Goal: Obtain resource: Download file/media

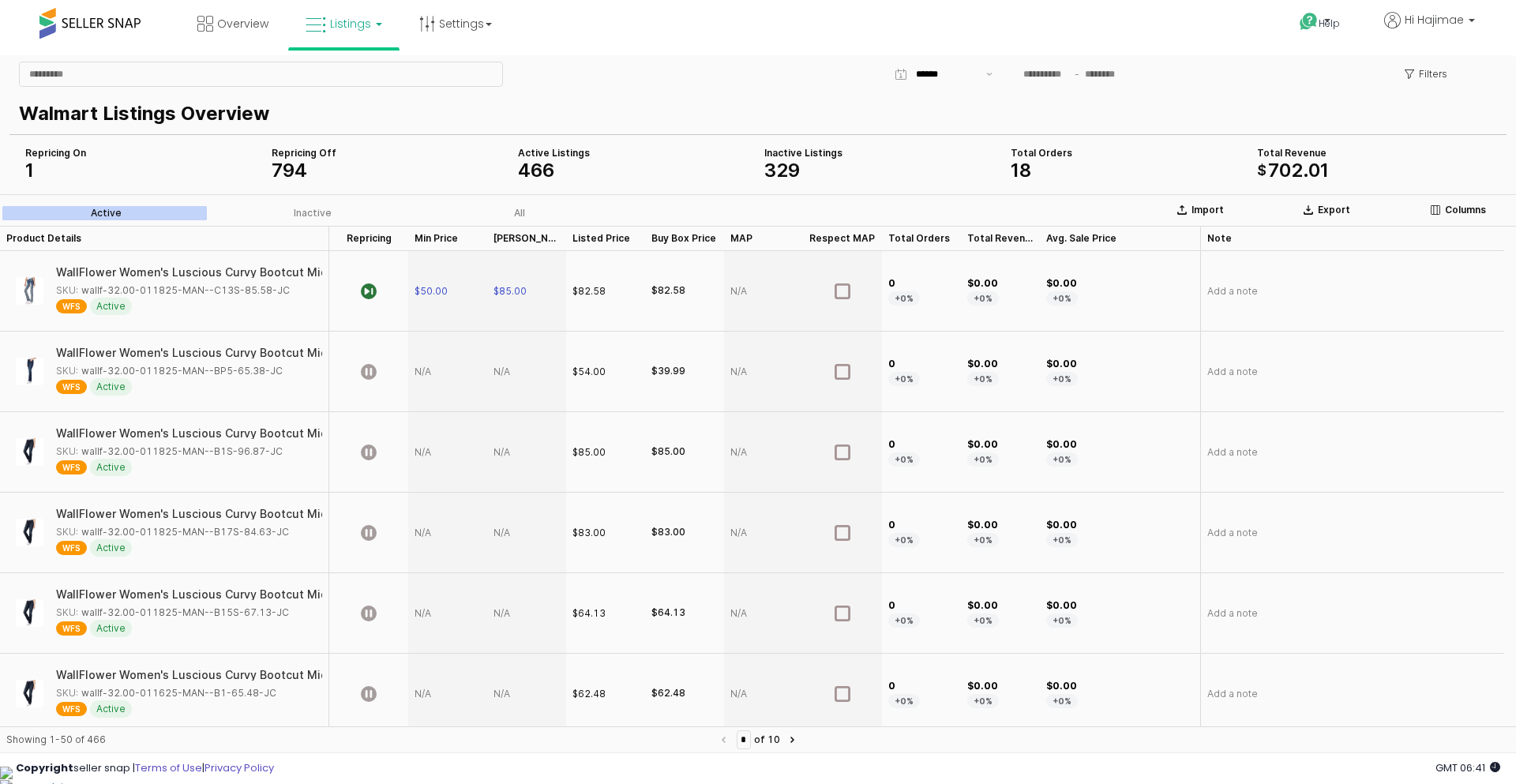
click at [377, 29] on link "Listings" at bounding box center [343, 24] width 100 height 48
click at [608, 38] on div "Overview Listings" at bounding box center [490, 33] width 1002 height 67
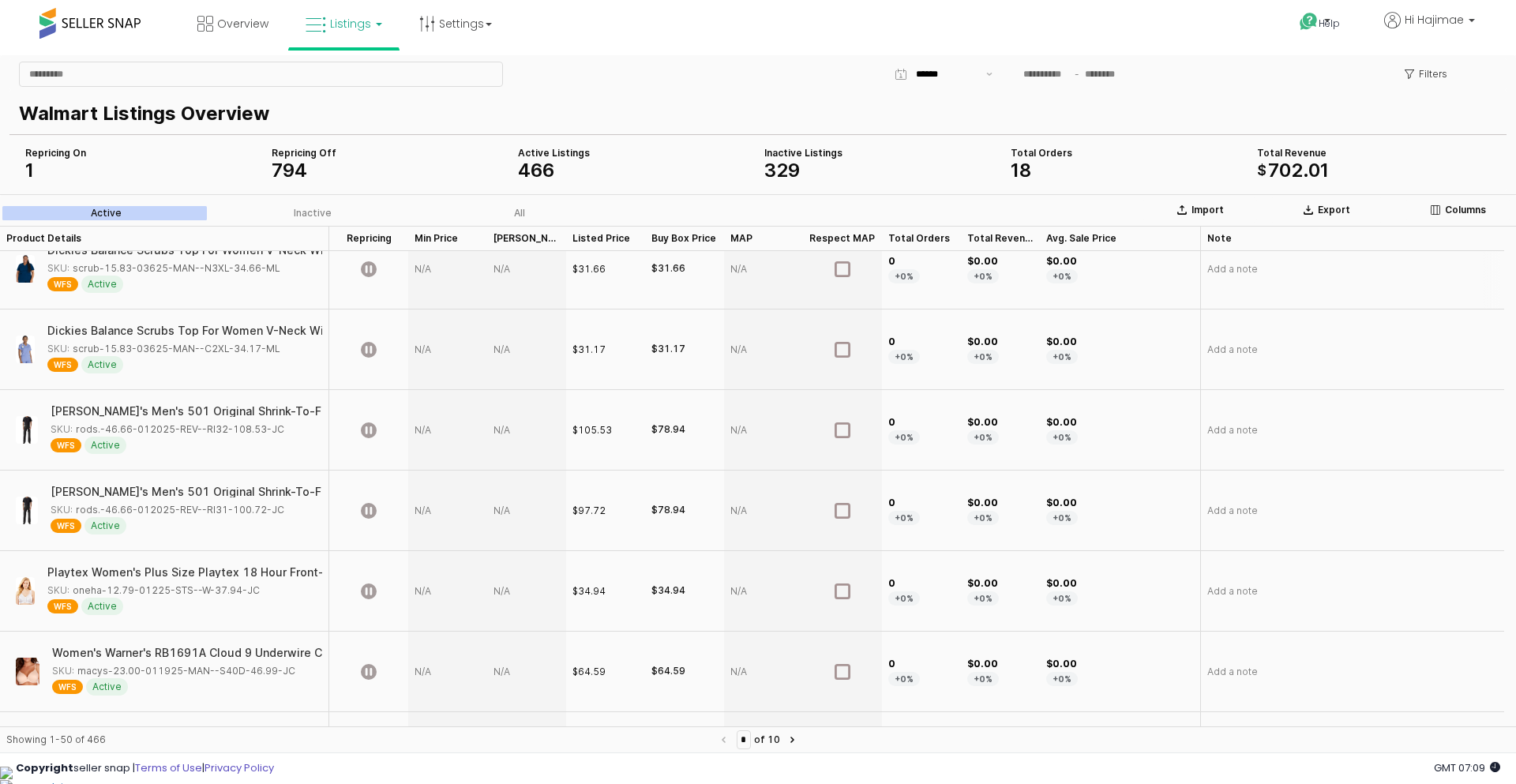
scroll to position [2761, 0]
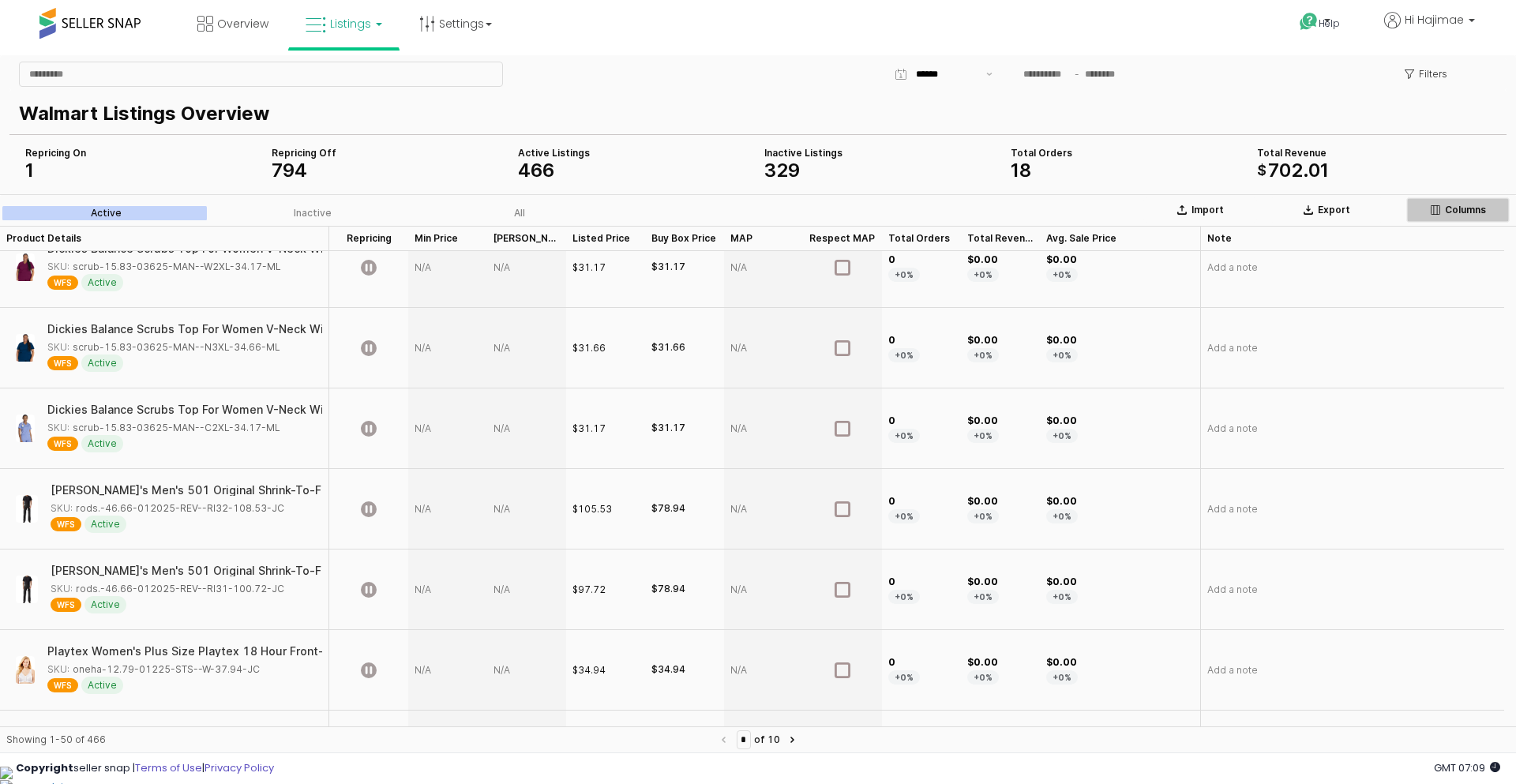
click at [1431, 206] on icon "App Frame" at bounding box center [1436, 210] width 10 height 10
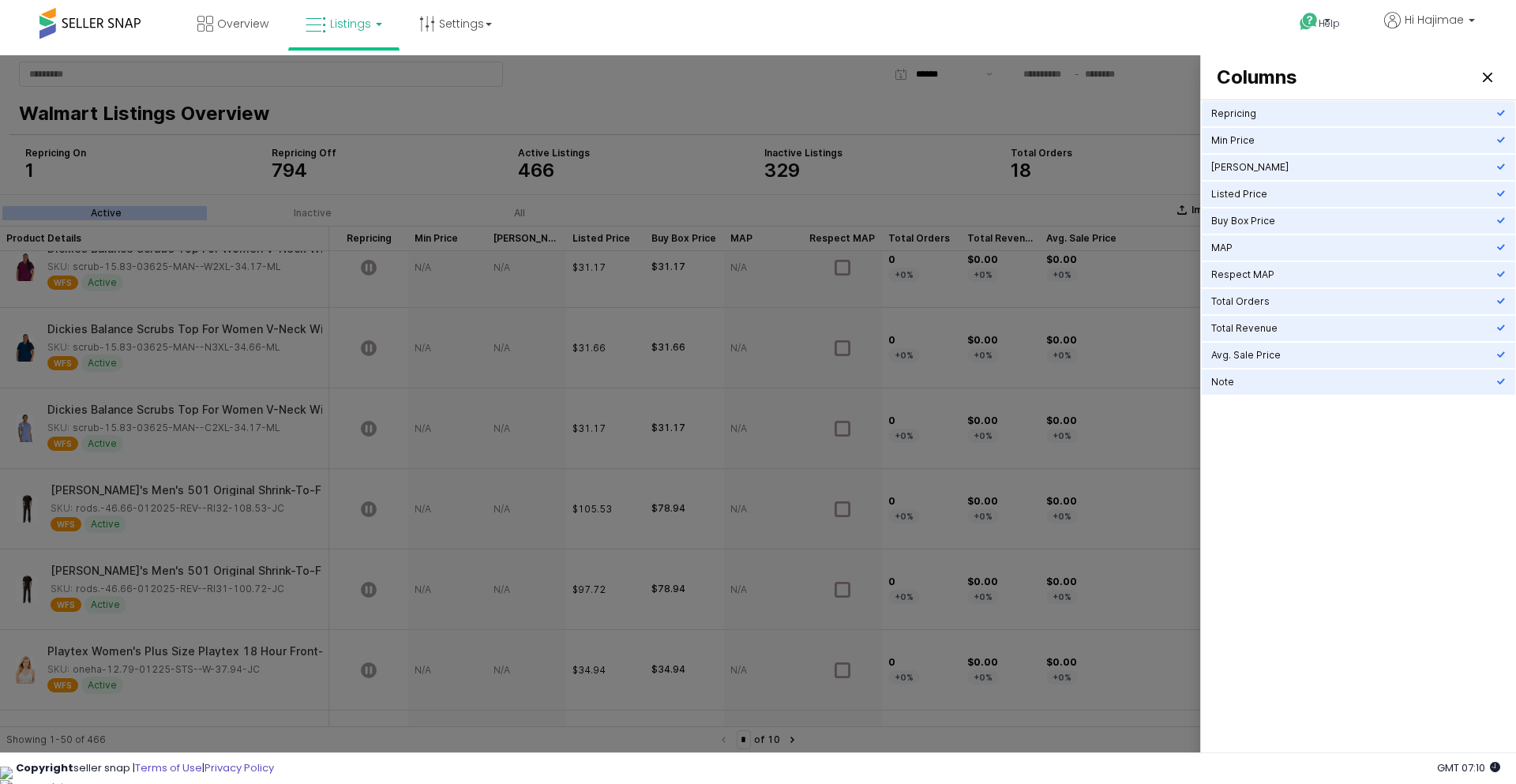
click at [936, 142] on div at bounding box center [758, 408] width 1516 height 706
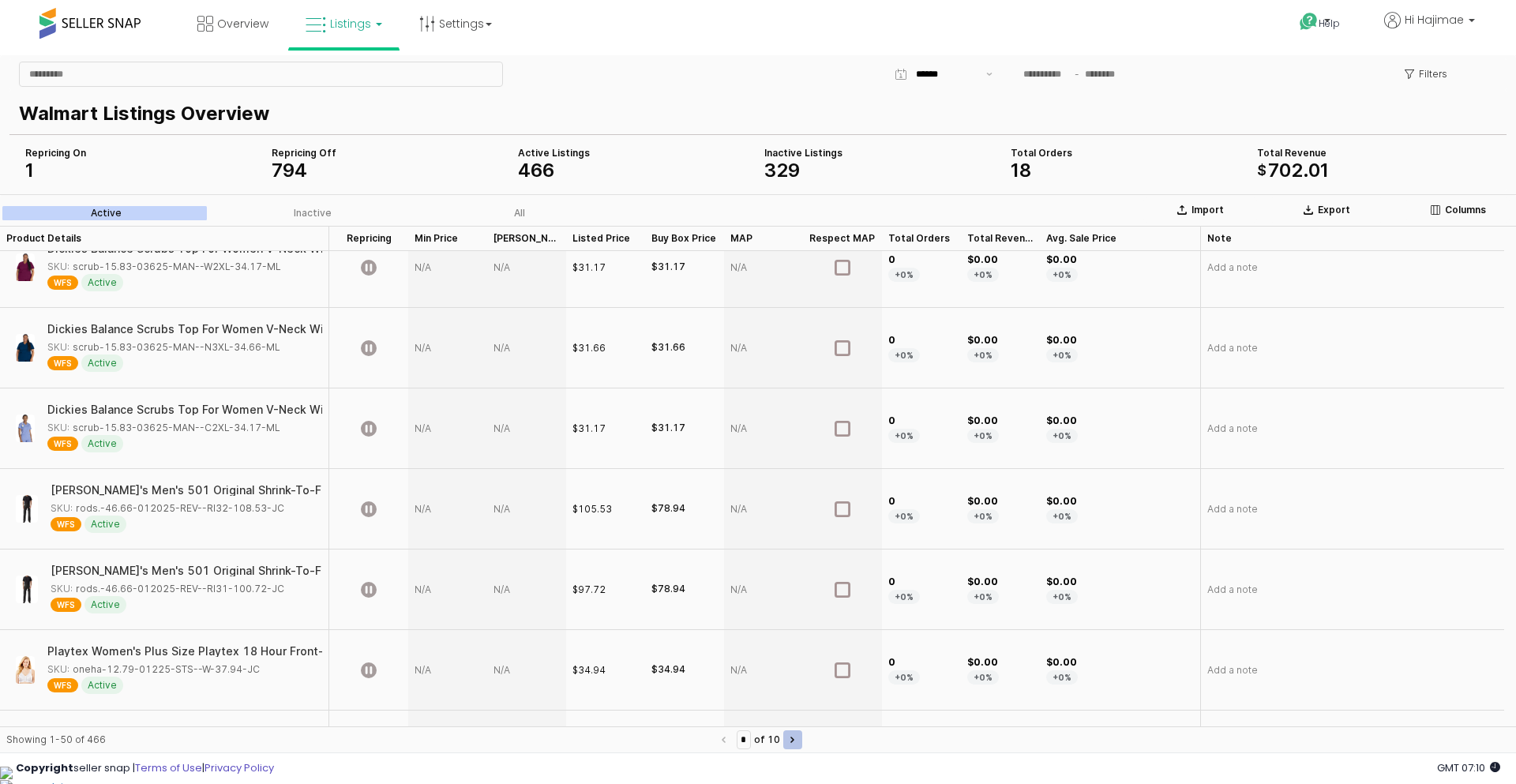
click at [799, 736] on button "Next page" at bounding box center [793, 740] width 19 height 19
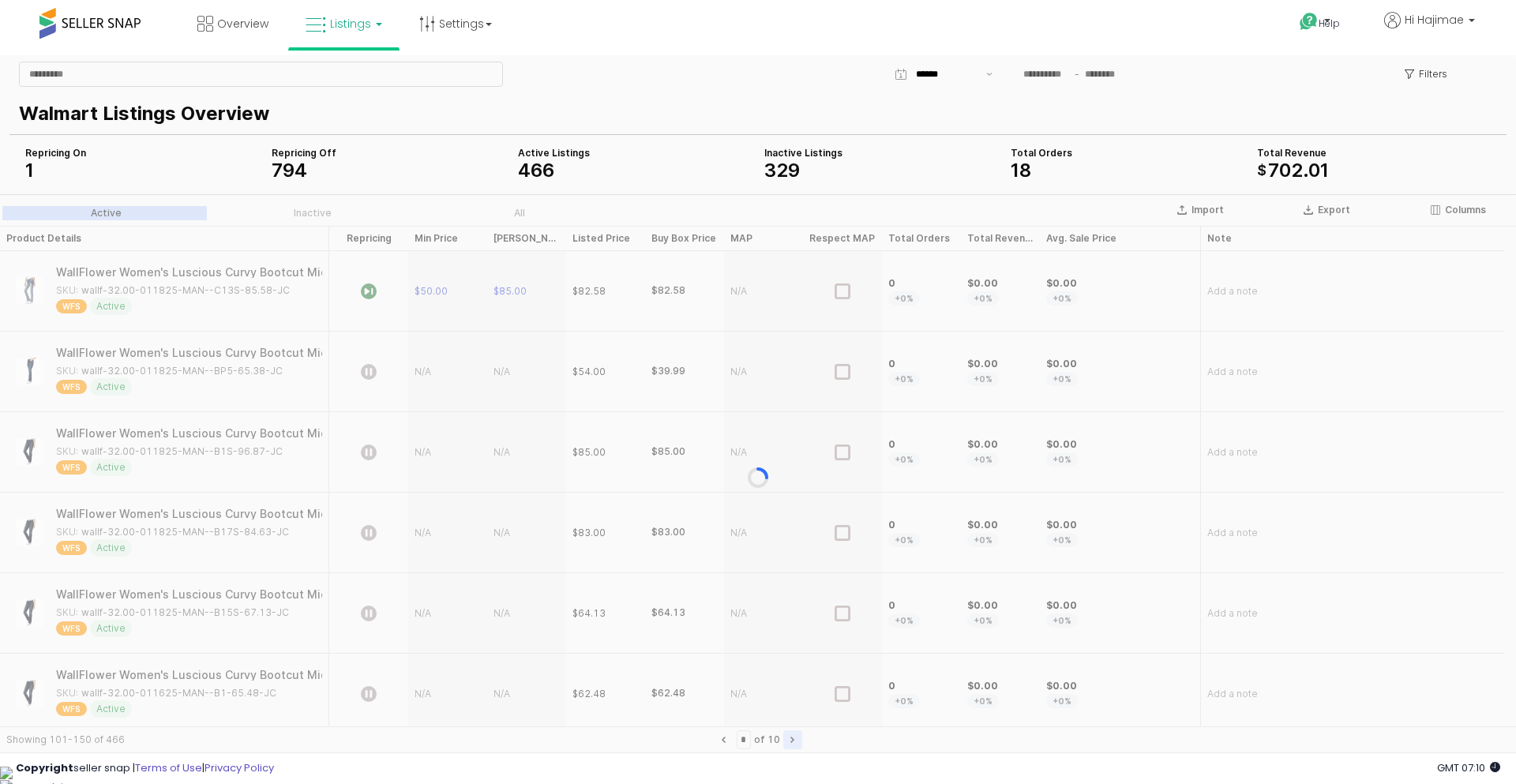
click at [799, 736] on div "App Frame" at bounding box center [758, 477] width 1516 height 567
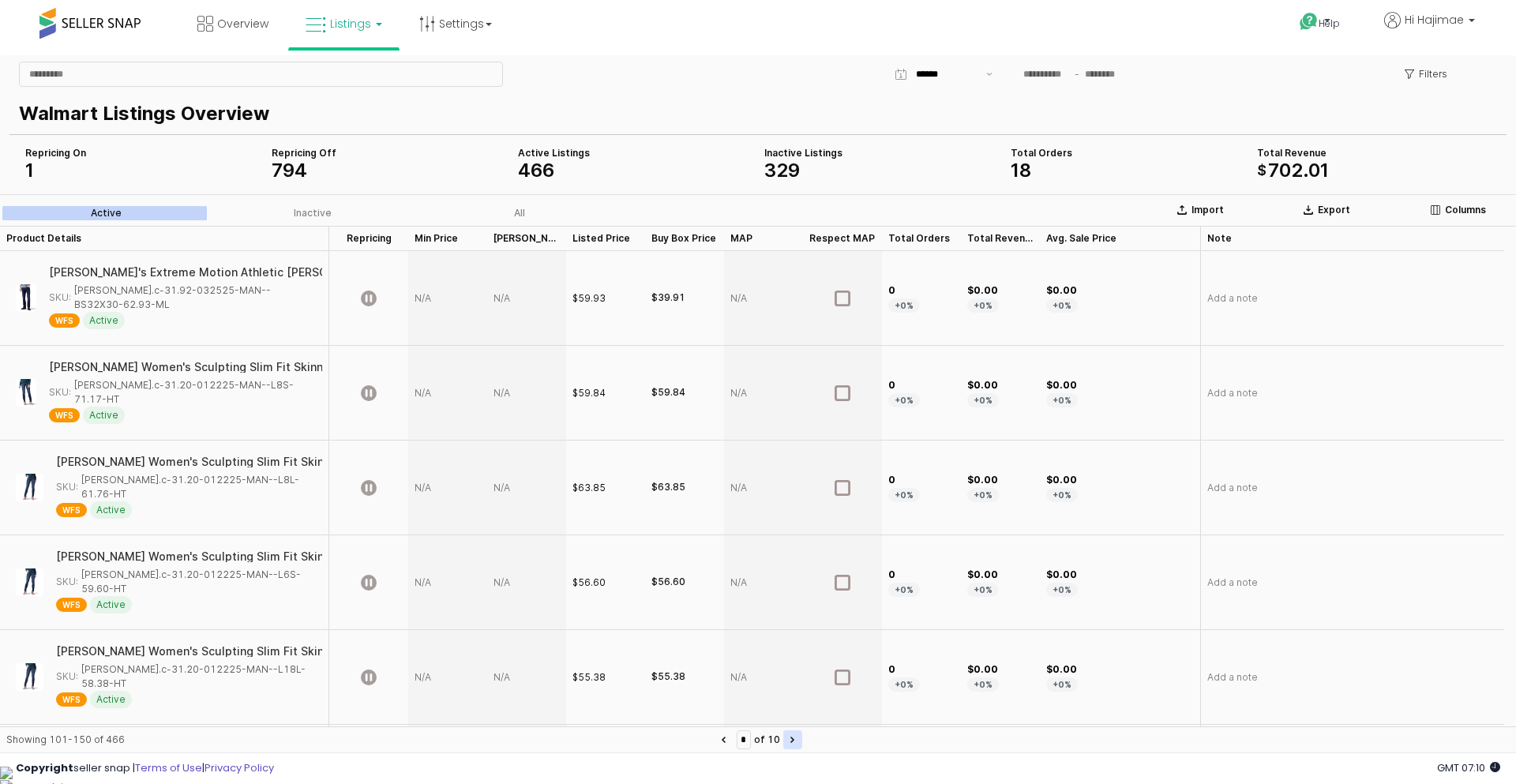
click at [799, 736] on button "Next page" at bounding box center [793, 740] width 19 height 19
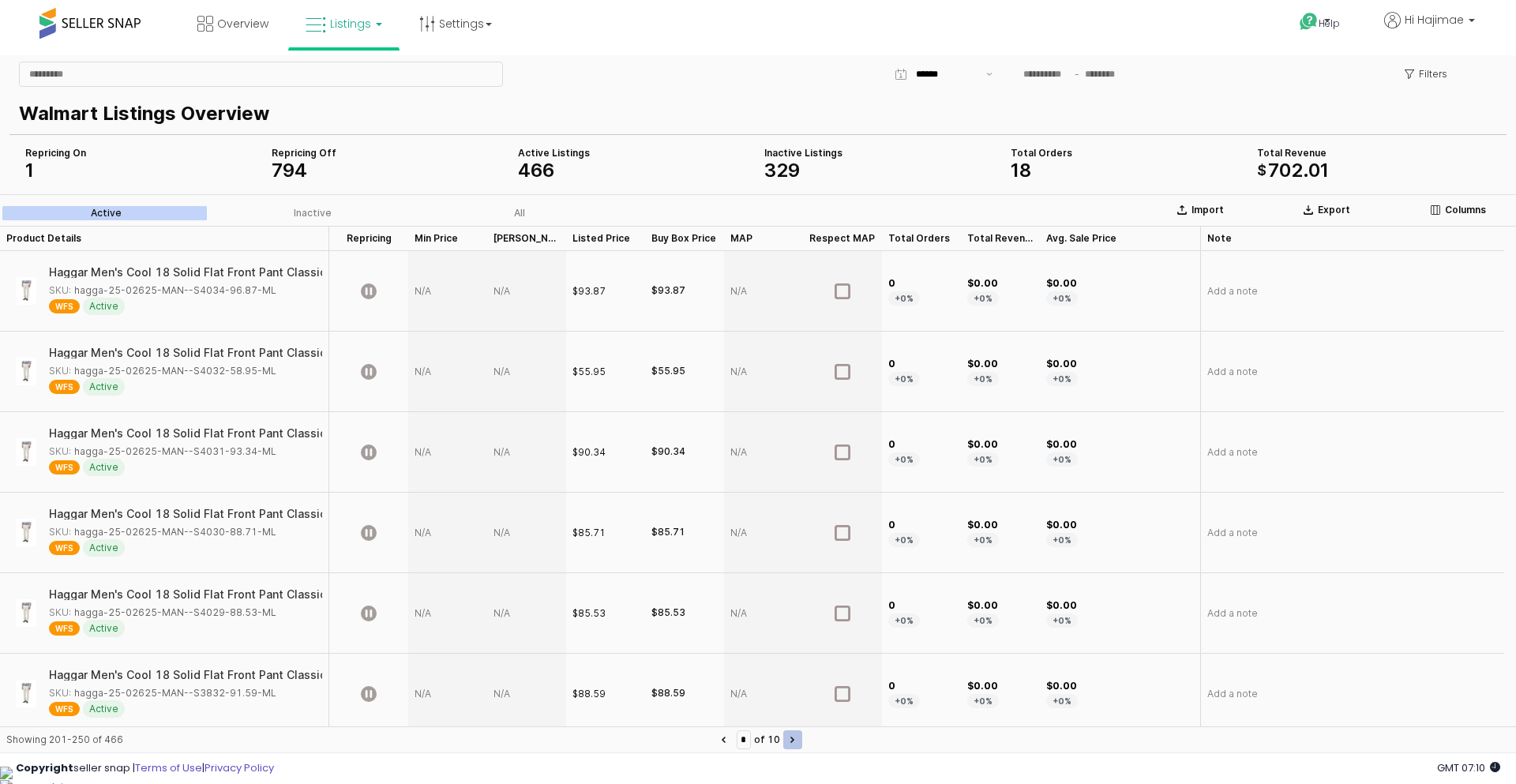
click at [799, 736] on button "Next page" at bounding box center [793, 740] width 19 height 19
click at [714, 734] on button "Previous page" at bounding box center [724, 740] width 19 height 19
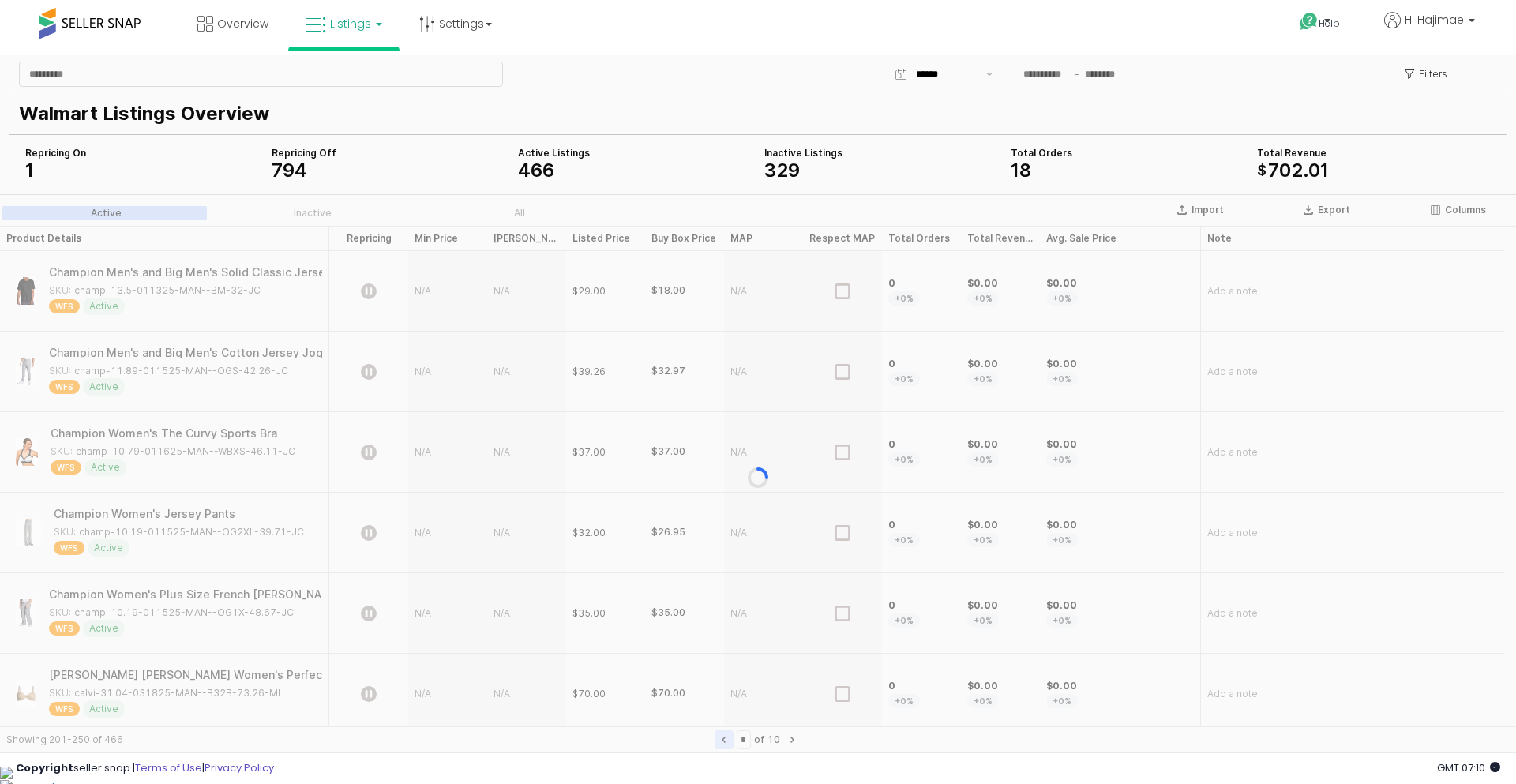
click at [707, 734] on div "App Frame" at bounding box center [758, 477] width 1516 height 567
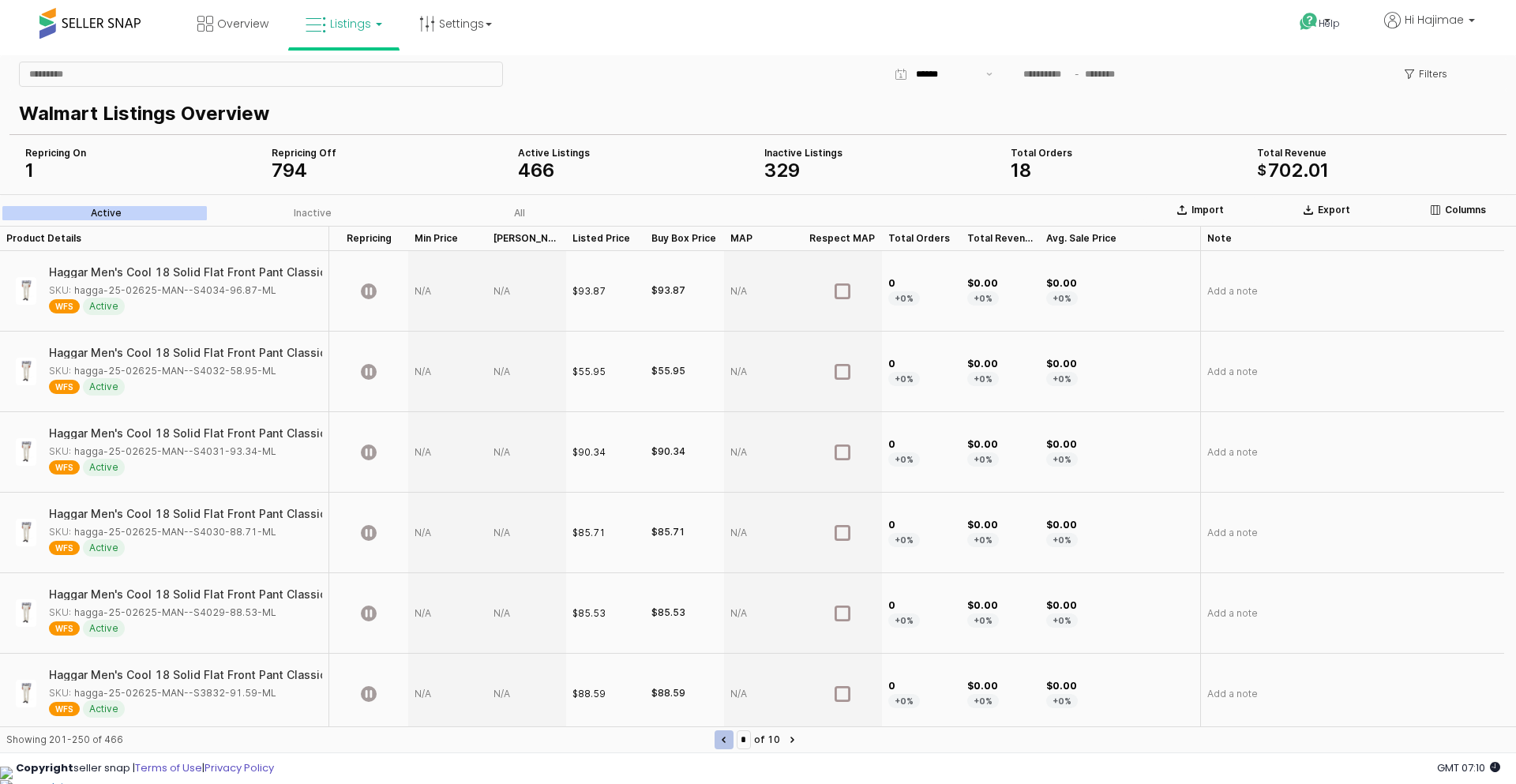
click at [714, 734] on button "Previous page" at bounding box center [724, 740] width 19 height 19
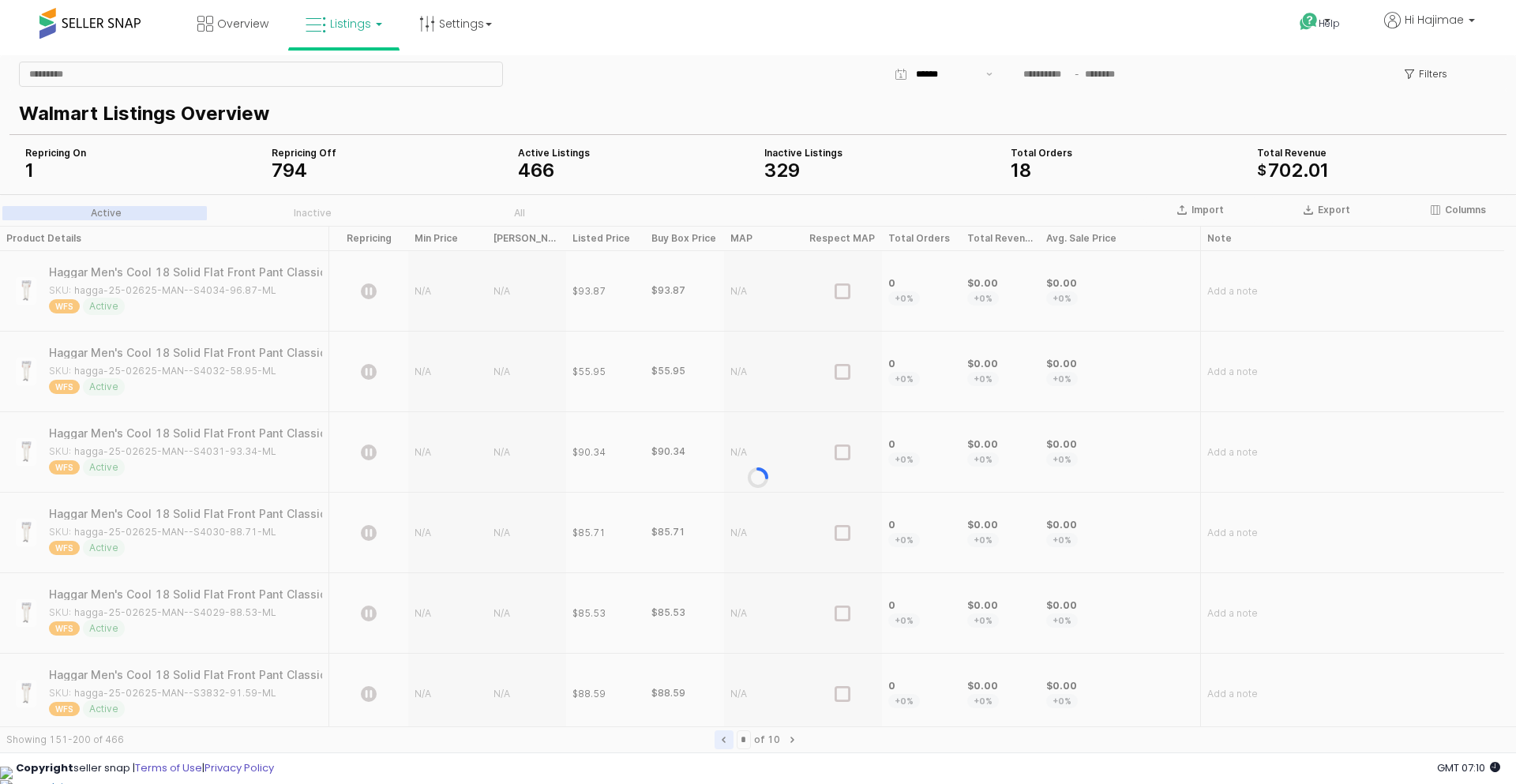
click at [707, 734] on div "App Frame" at bounding box center [758, 477] width 1516 height 567
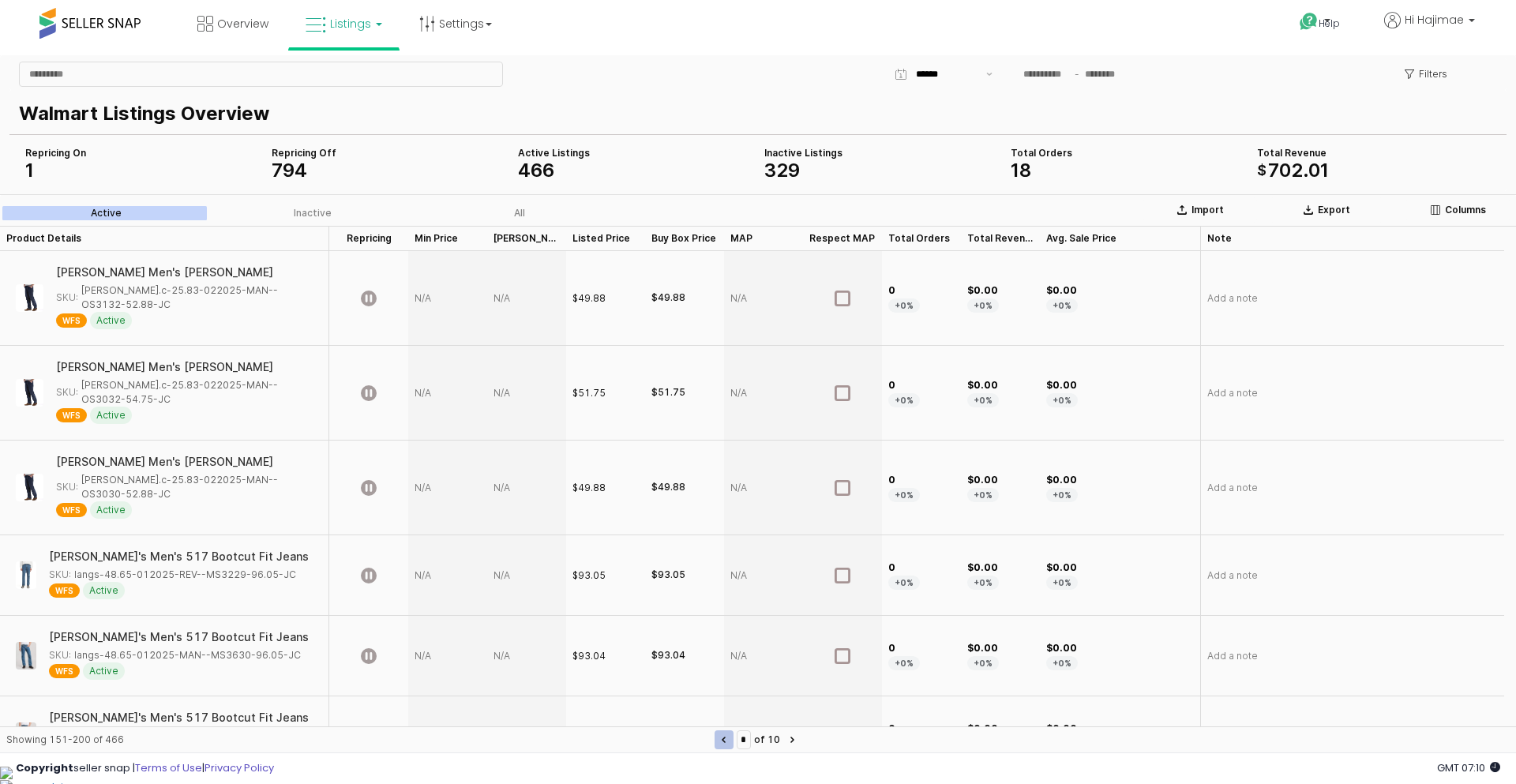
click at [714, 734] on button "Previous page" at bounding box center [724, 740] width 19 height 19
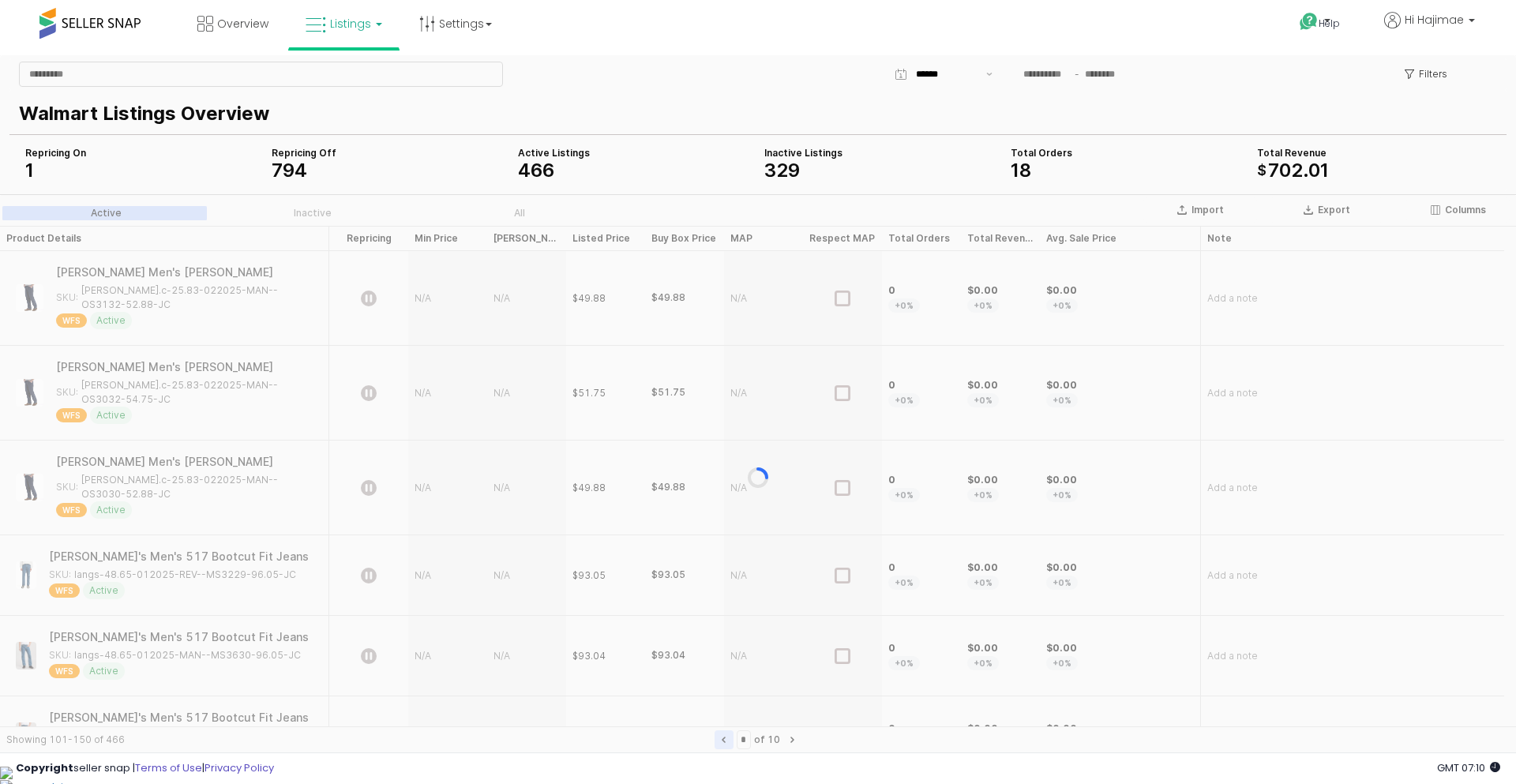
click at [707, 734] on div "App Frame" at bounding box center [758, 477] width 1516 height 567
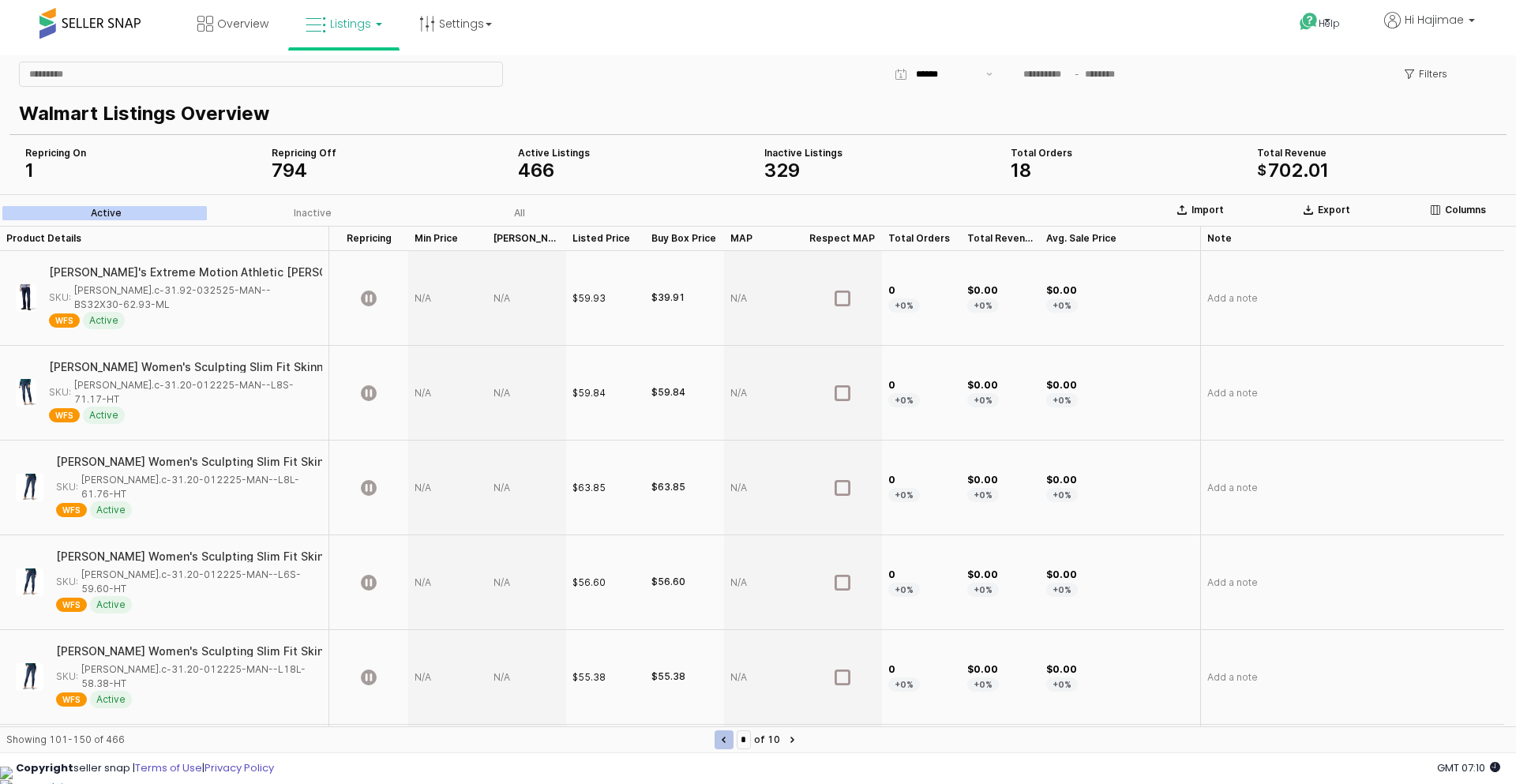
click at [714, 734] on button "Previous page" at bounding box center [724, 740] width 19 height 19
type input "*"
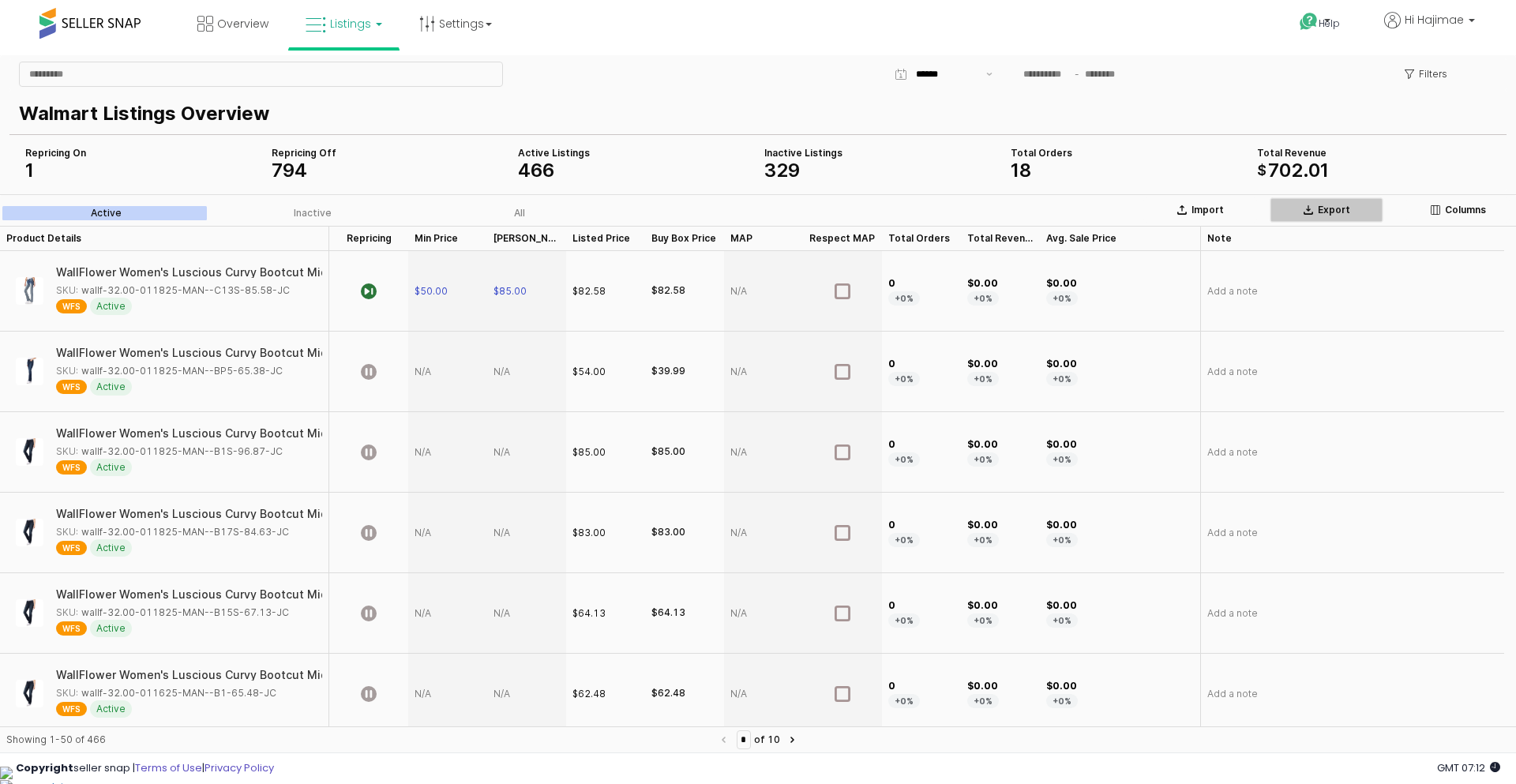
click at [1314, 205] on div "Export" at bounding box center [1327, 209] width 99 height 12
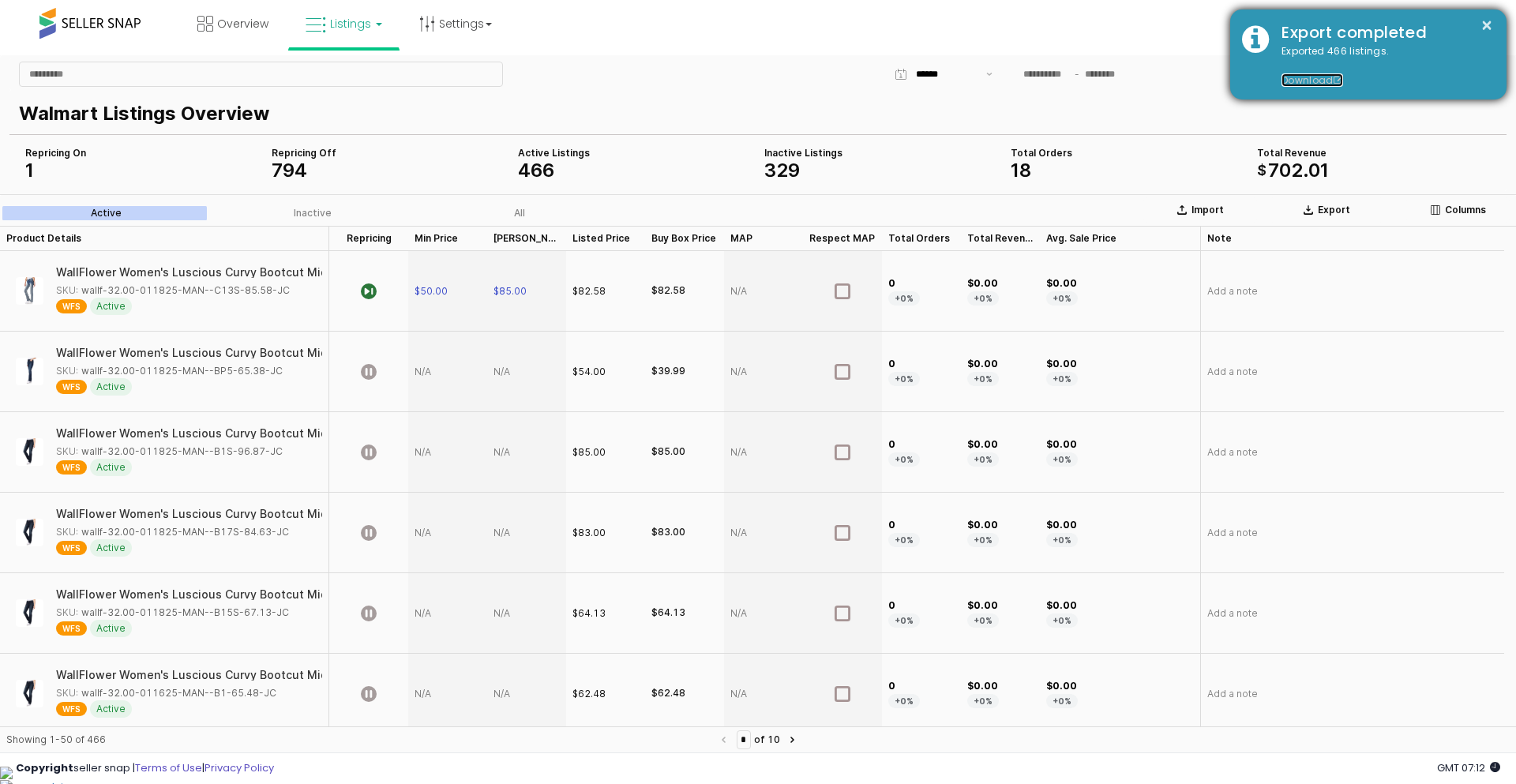
click at [1299, 76] on link "Download" at bounding box center [1312, 80] width 61 height 13
